Goal: Information Seeking & Learning: Learn about a topic

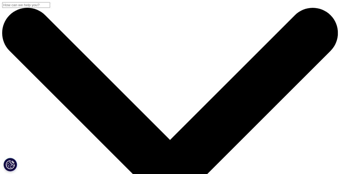
drag, startPoint x: 265, startPoint y: 133, endPoint x: 239, endPoint y: 159, distance: 36.7
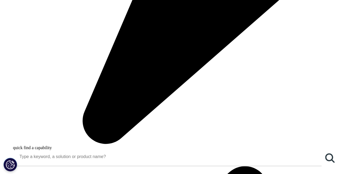
scroll to position [367, 0]
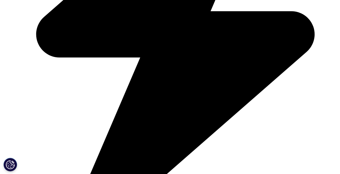
scroll to position [296, 0]
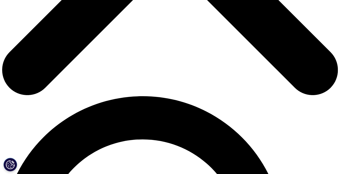
scroll to position [241, 0]
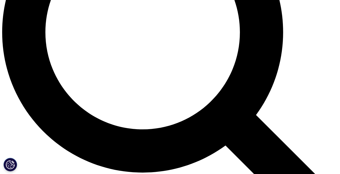
scroll to position [405, 0]
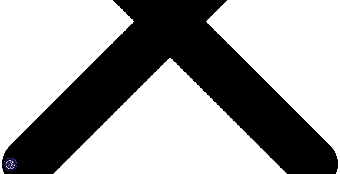
scroll to position [151, 0]
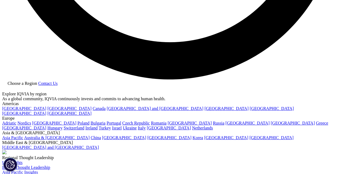
scroll to position [944, 0]
